Goal: Check status: Check status

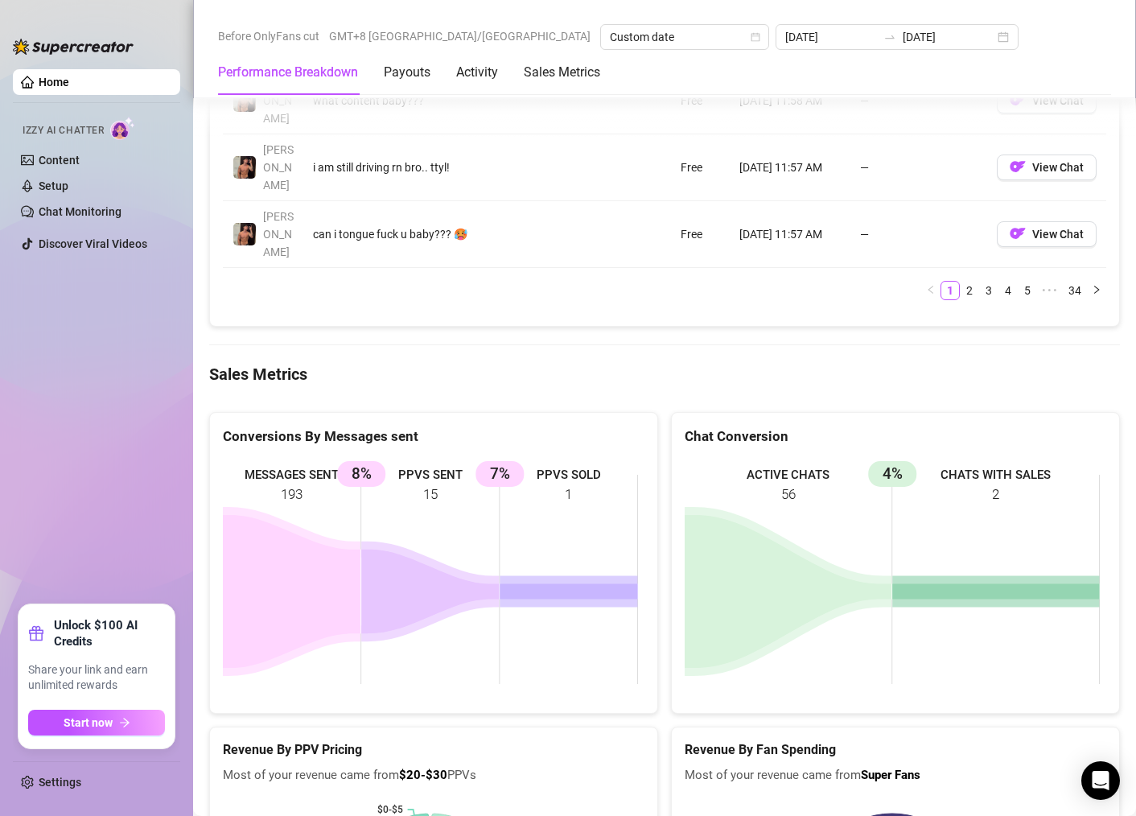
scroll to position [1998, 0]
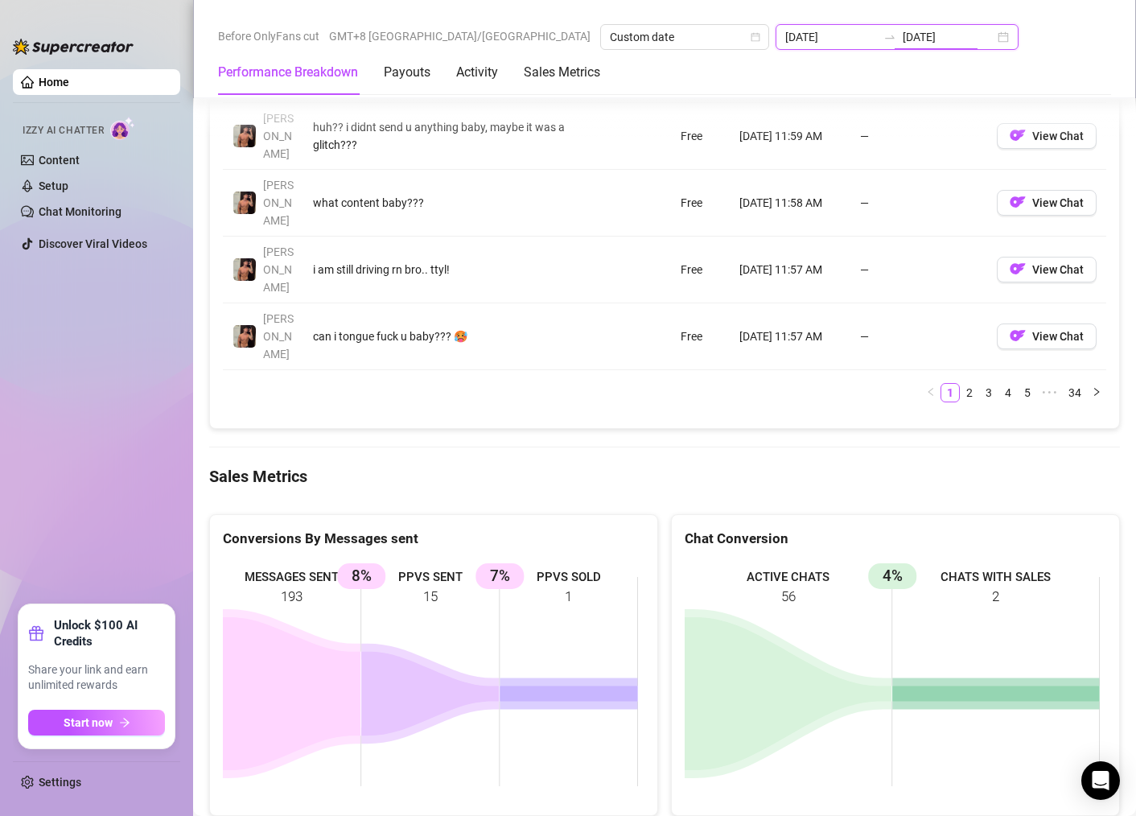
click at [903, 39] on input "[DATE]" at bounding box center [949, 37] width 92 height 18
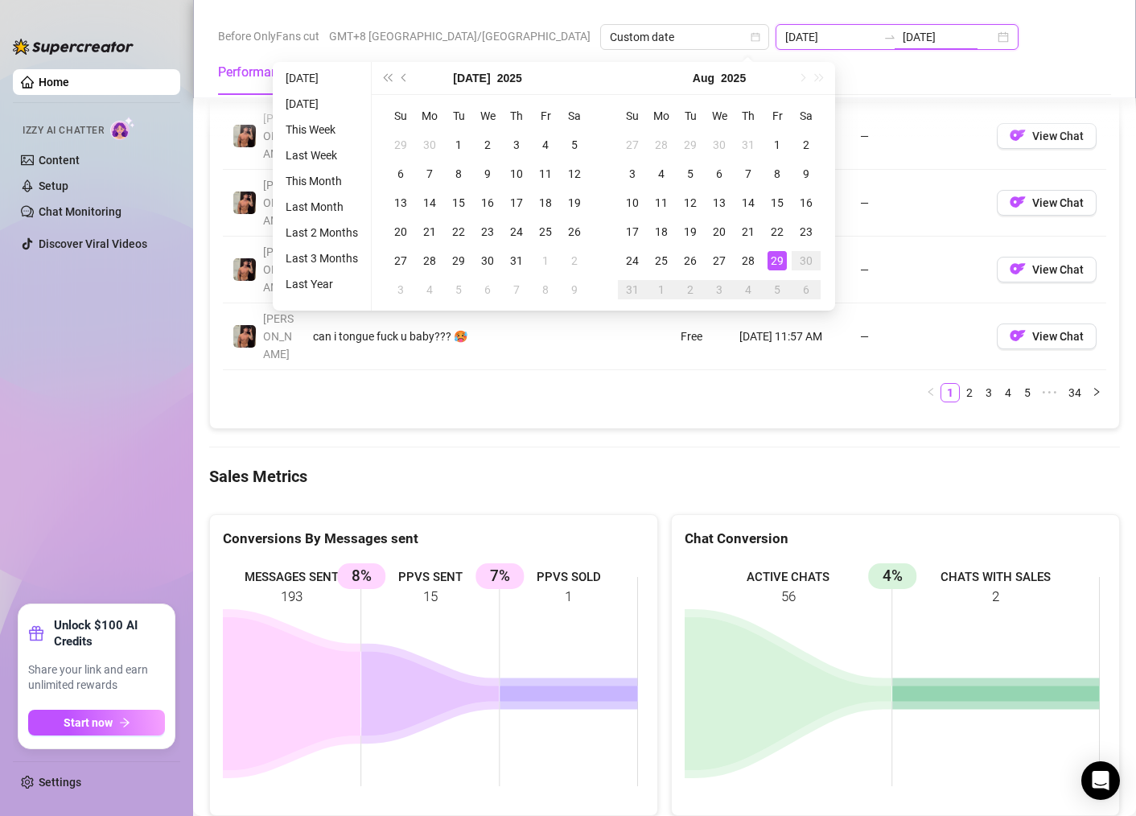
click at [811, 36] on div "[DATE] [DATE]" at bounding box center [897, 37] width 243 height 26
type input "[DATE]"
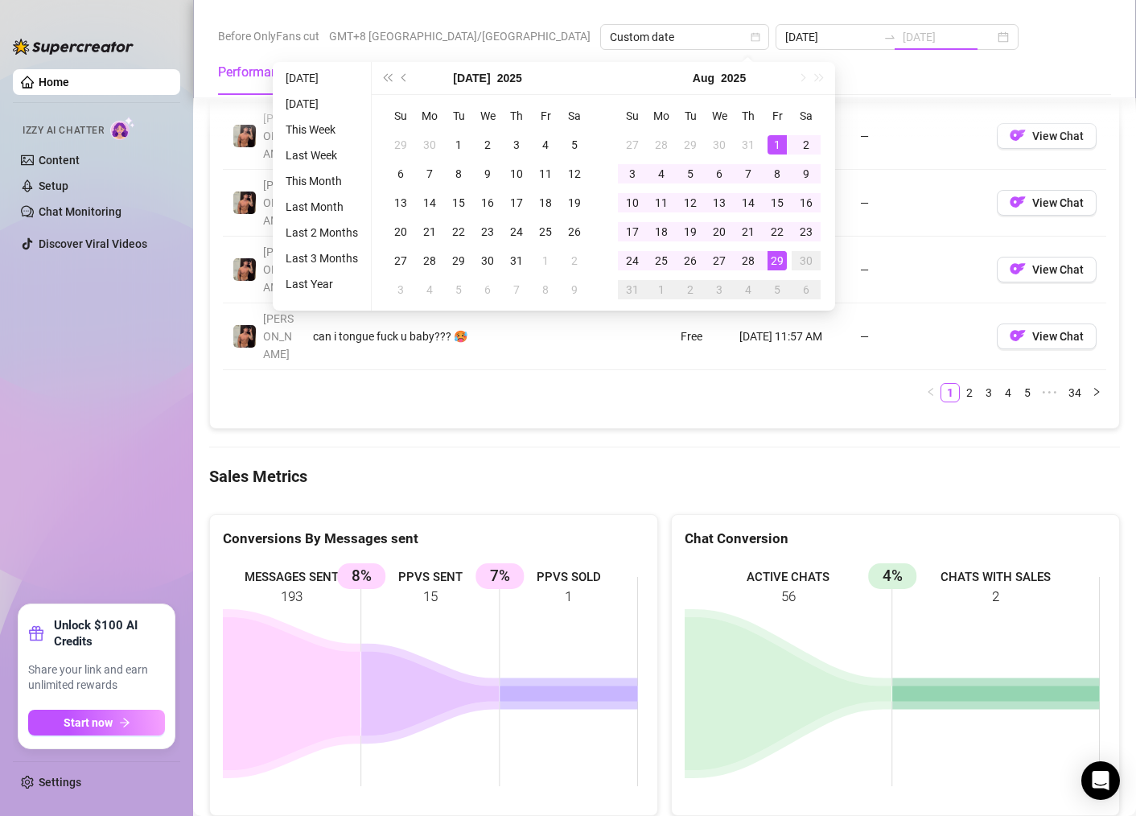
click at [783, 143] on div "1" at bounding box center [777, 144] width 19 height 19
click at [776, 255] on div "29" at bounding box center [777, 260] width 19 height 19
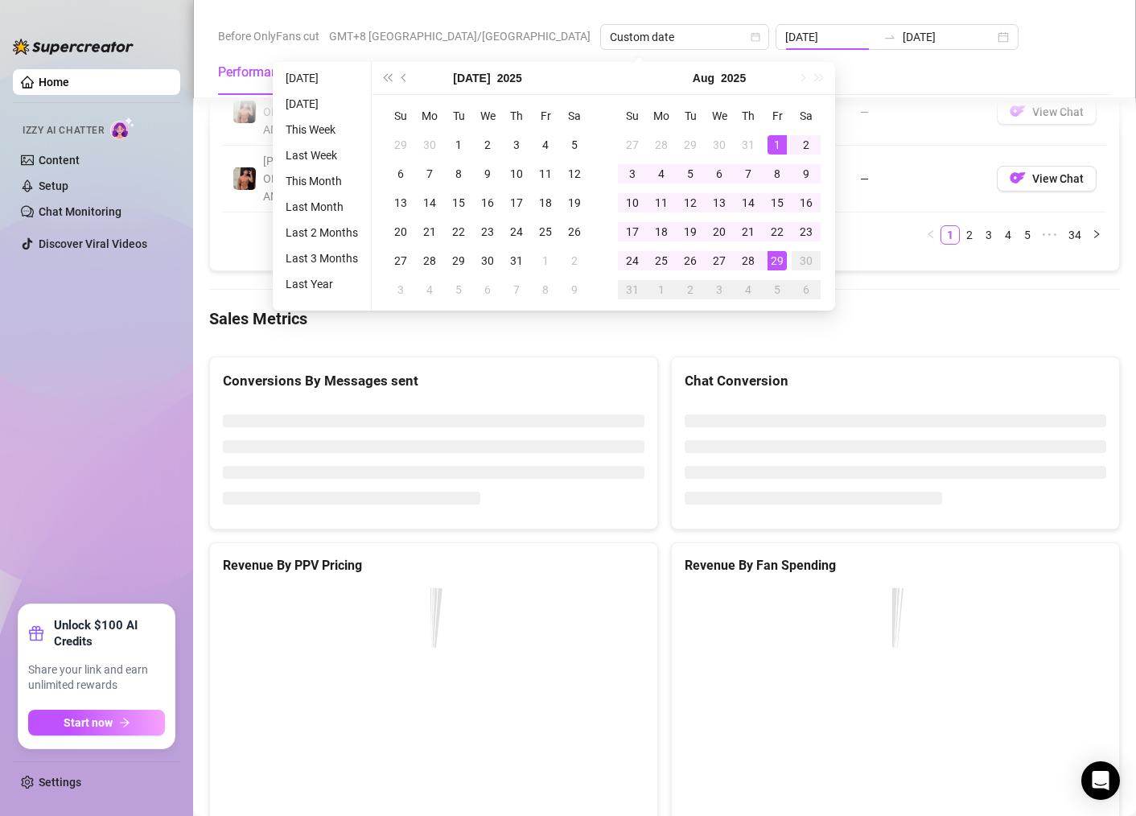
type input "[DATE]"
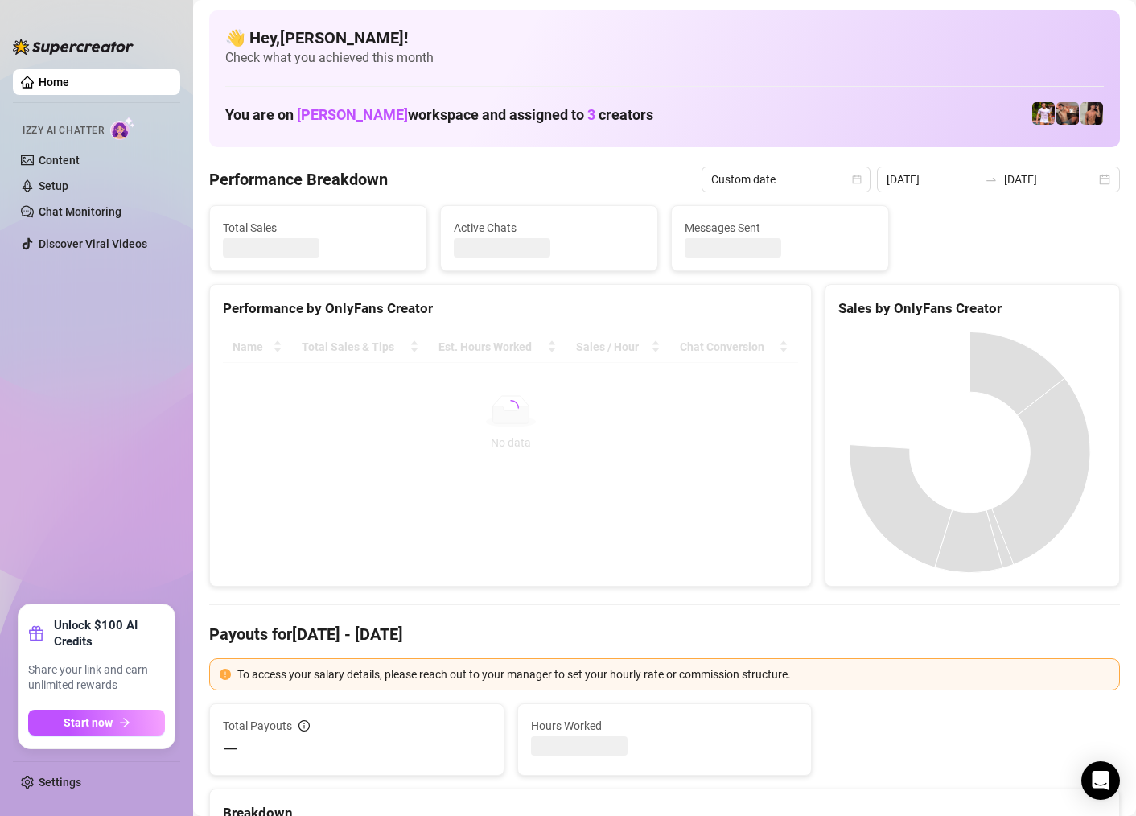
scroll to position [0, 0]
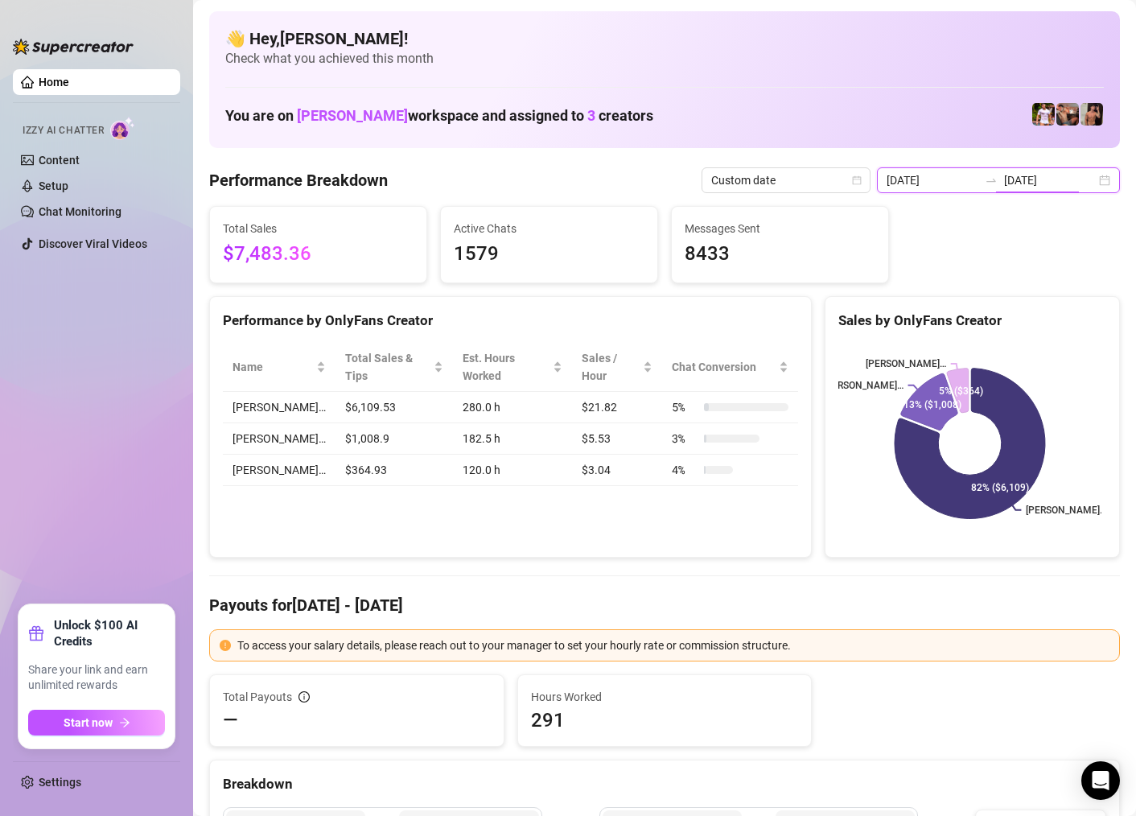
click at [1027, 181] on input "[DATE]" at bounding box center [1050, 180] width 92 height 18
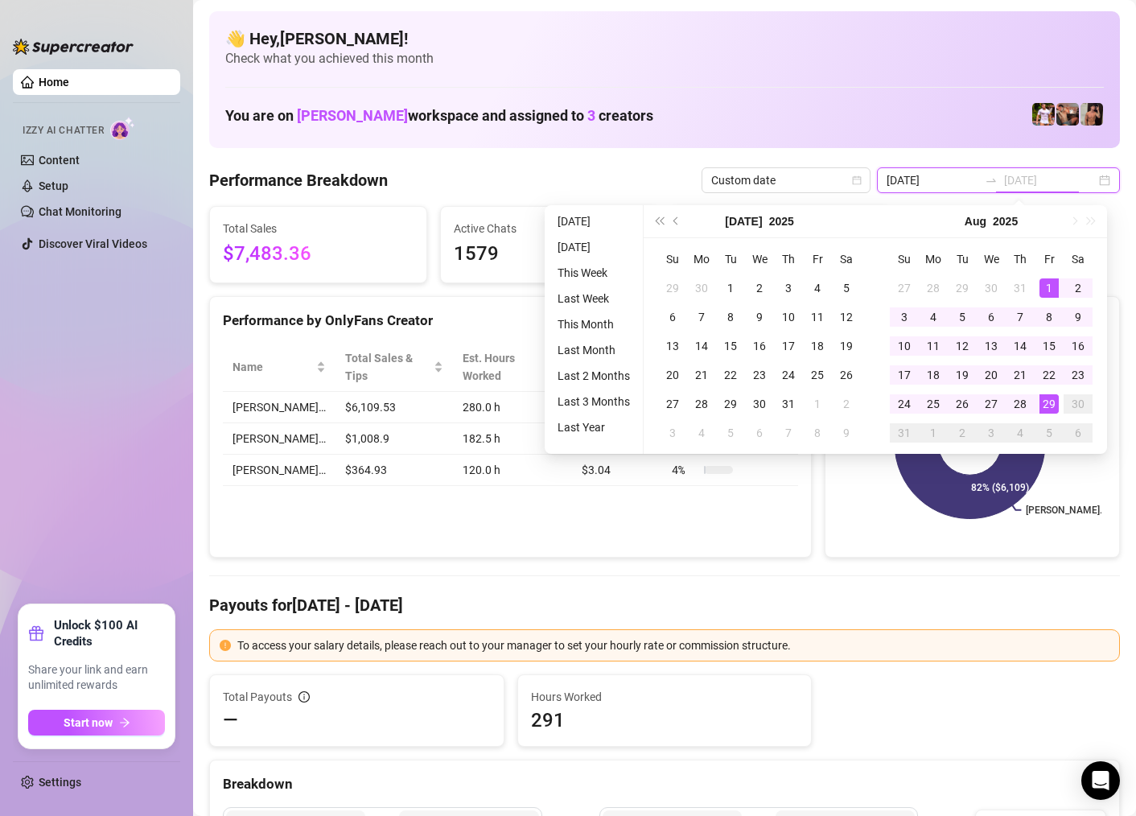
type input "[DATE]"
click at [1048, 402] on div "29" at bounding box center [1049, 403] width 19 height 19
type input "[DATE]"
